Goal: Information Seeking & Learning: Learn about a topic

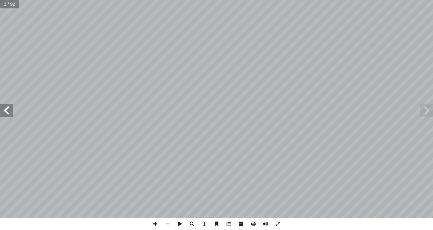
click at [8, 112] on span at bounding box center [6, 110] width 13 height 13
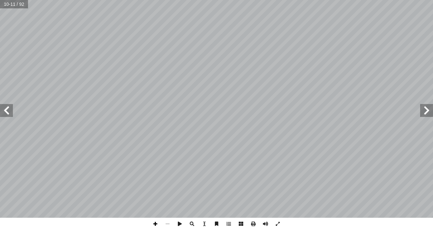
click at [157, 224] on span at bounding box center [155, 224] width 12 height 12
click at [168, 225] on span at bounding box center [167, 224] width 12 height 12
click at [157, 225] on span at bounding box center [155, 224] width 12 height 12
